Goal: Task Accomplishment & Management: Complete application form

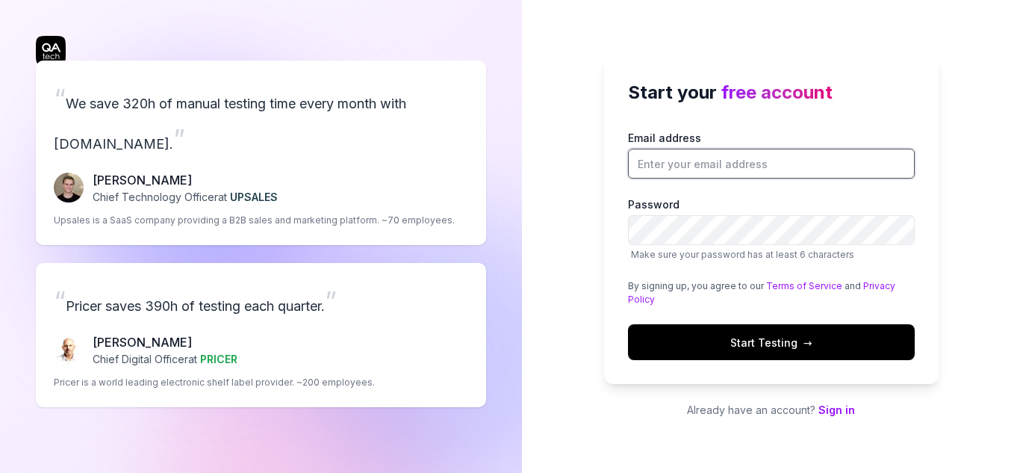
click at [703, 158] on input "Email address" at bounding box center [771, 164] width 287 height 30
type input "[EMAIL_ADDRESS][DOMAIN_NAME]"
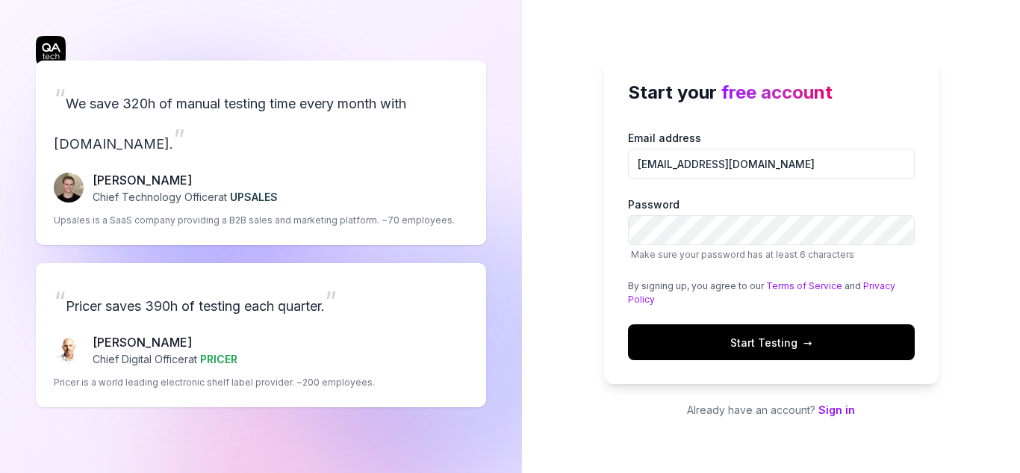
click at [714, 329] on button "Start Testing →" at bounding box center [771, 342] width 287 height 36
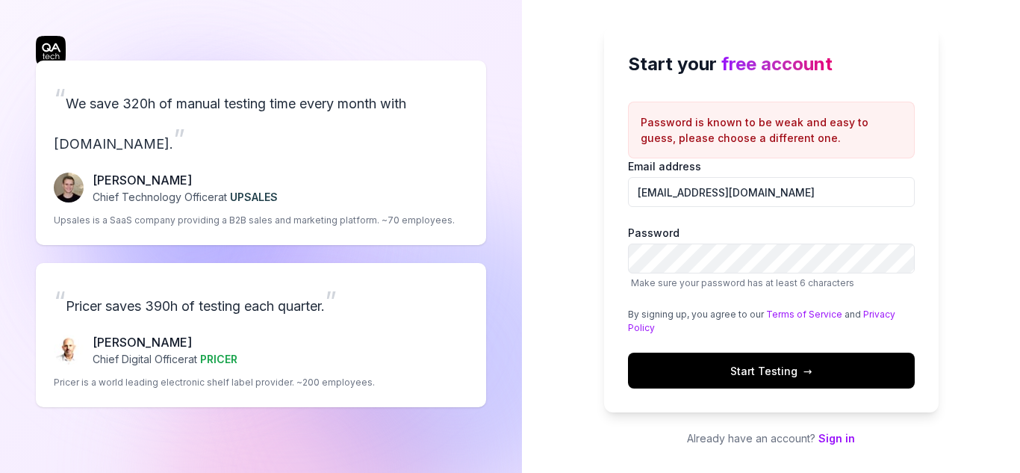
click at [707, 368] on button "Start Testing →" at bounding box center [771, 370] width 287 height 36
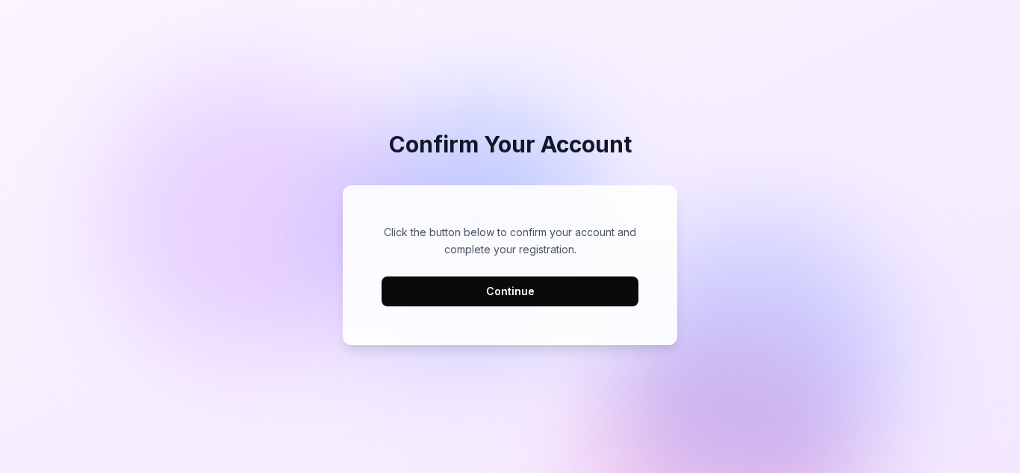
click at [510, 276] on button "Continue" at bounding box center [510, 291] width 257 height 30
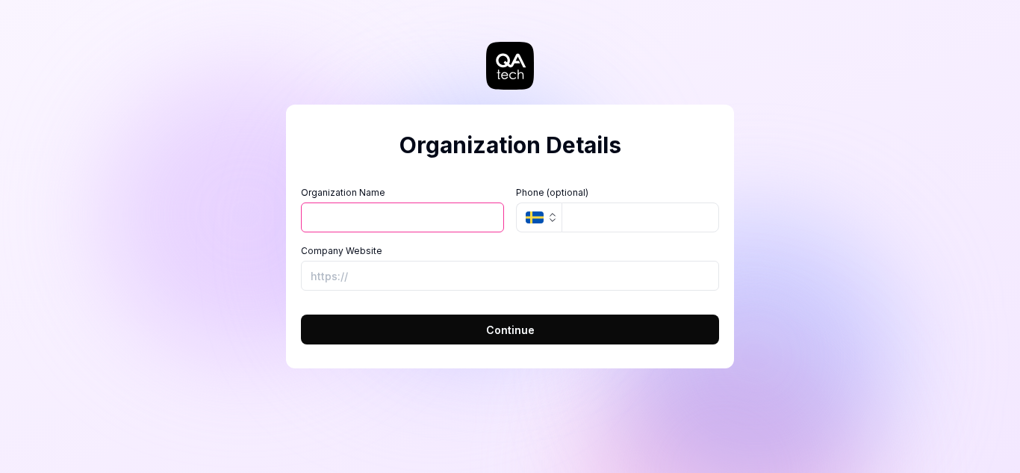
click at [551, 218] on icon "button" at bounding box center [553, 217] width 12 height 12
